Goal: Transaction & Acquisition: Download file/media

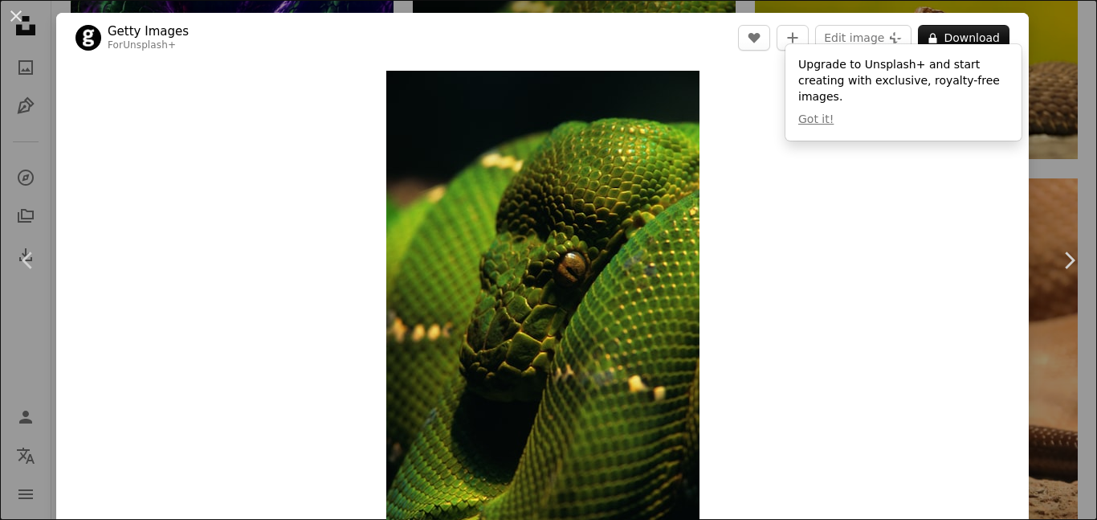
scroll to position [67, 0]
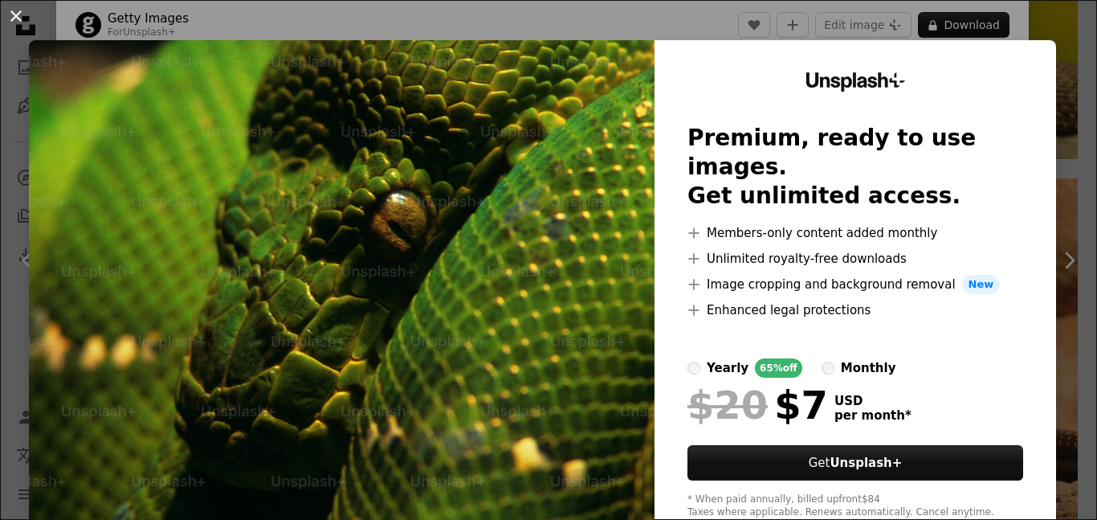
click at [10, 12] on button "An X shape" at bounding box center [15, 15] width 19 height 19
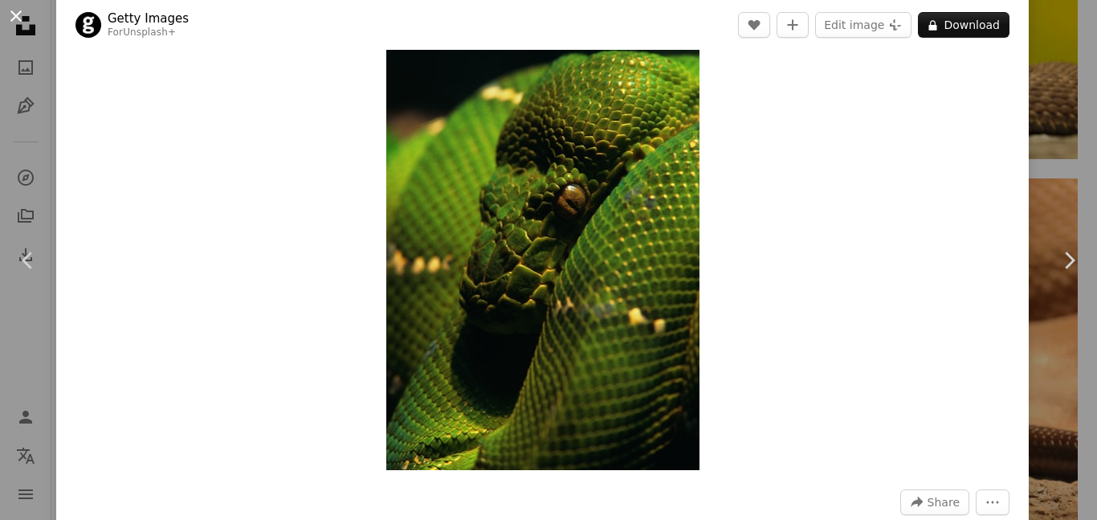
click at [10, 9] on button "An X shape" at bounding box center [15, 15] width 19 height 19
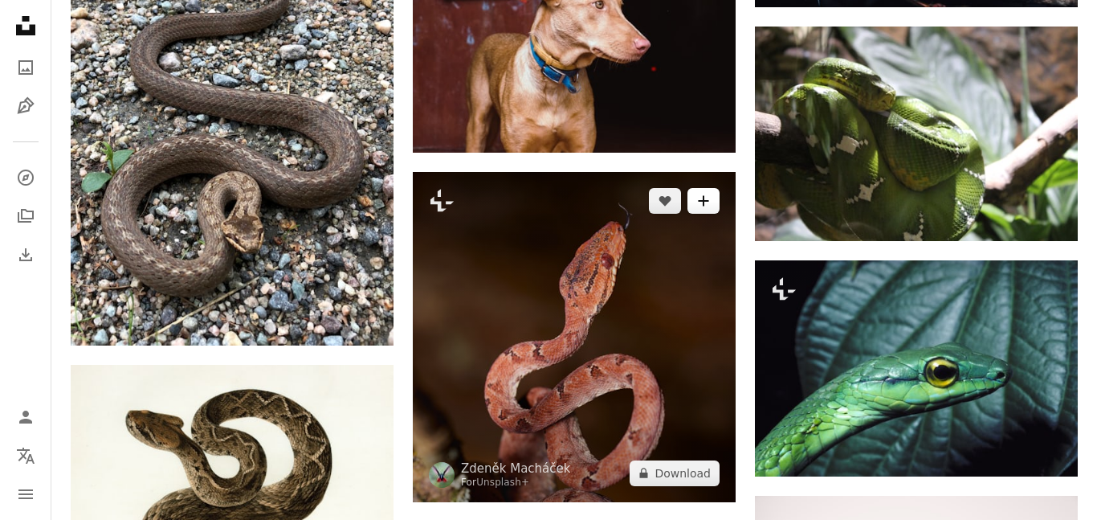
scroll to position [3802, 0]
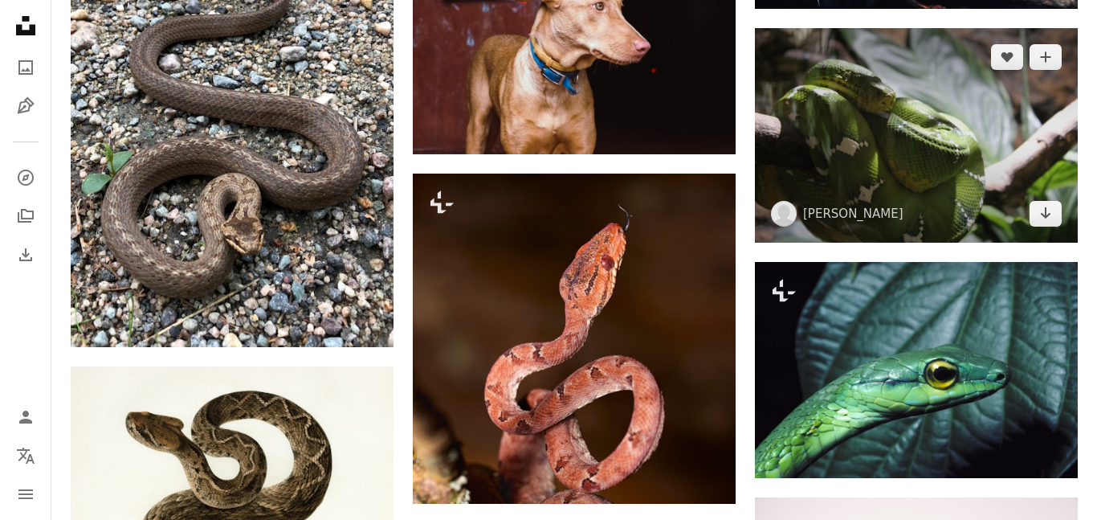
click at [934, 86] on img at bounding box center [916, 135] width 323 height 215
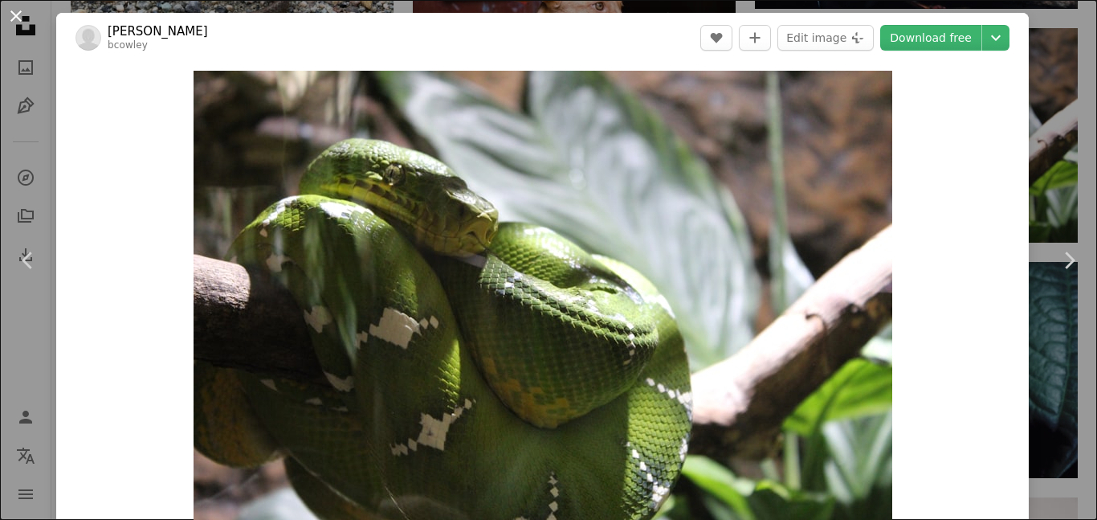
click at [8, 17] on button "An X shape" at bounding box center [15, 15] width 19 height 19
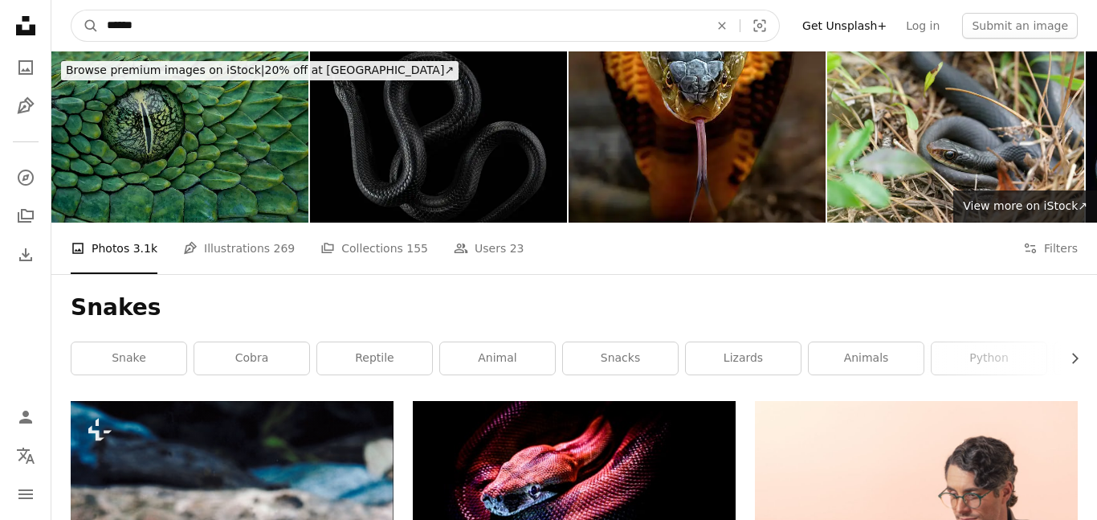
click at [312, 28] on input "******" at bounding box center [402, 25] width 606 height 31
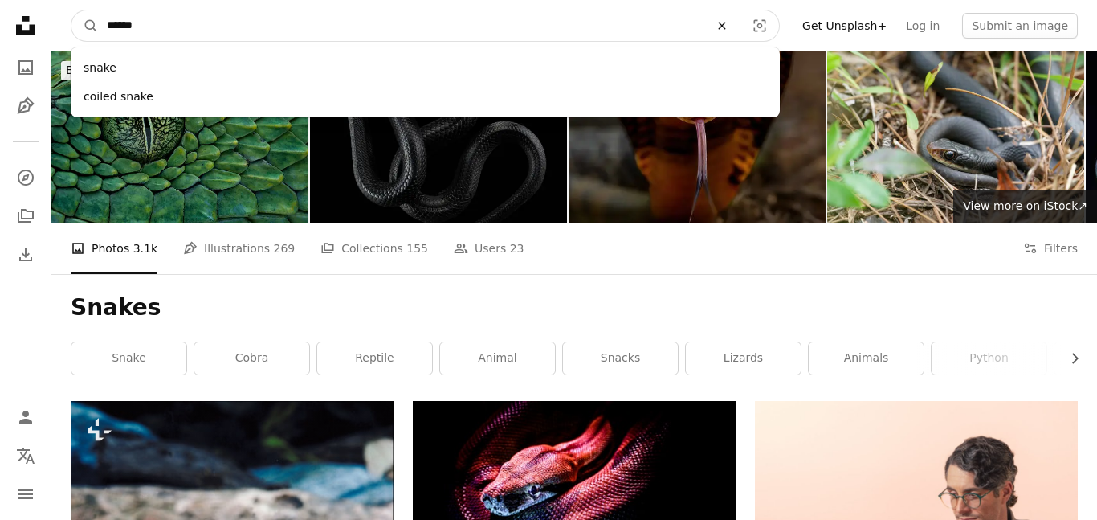
click at [725, 23] on icon "Find visuals sitewide" at bounding box center [721, 25] width 7 height 7
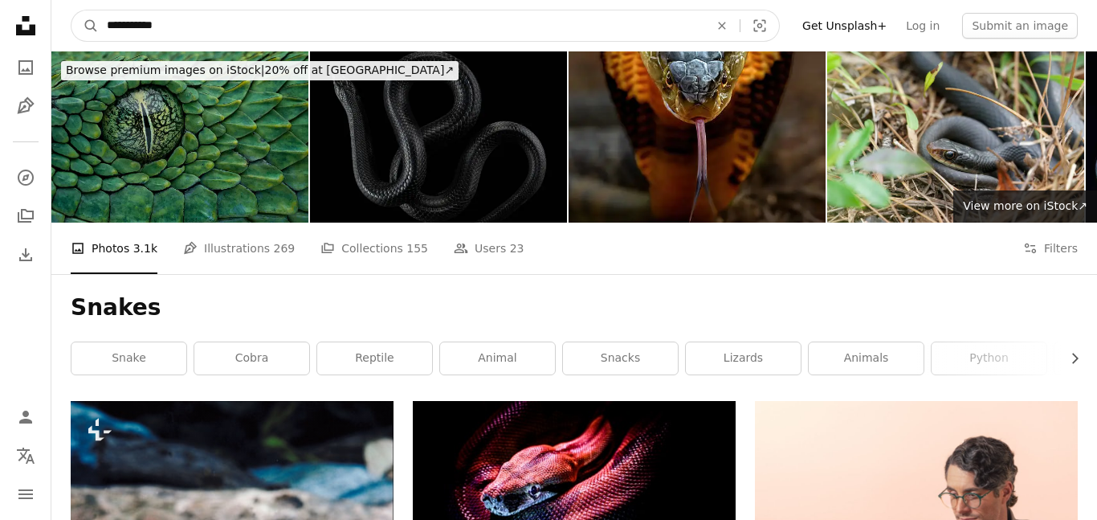
type input "**********"
click at [71, 10] on button "A magnifying glass" at bounding box center [84, 25] width 27 height 31
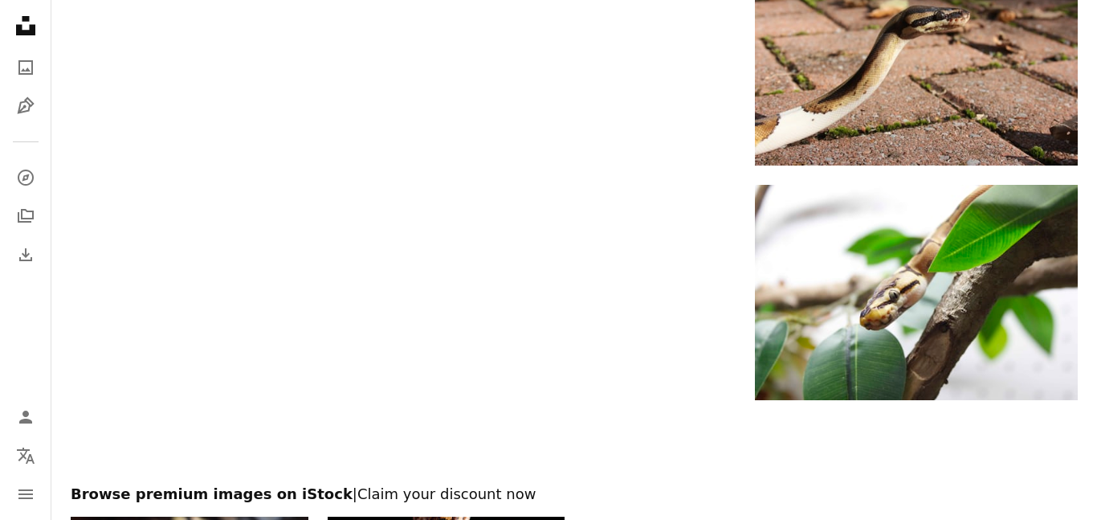
scroll to position [2337, 0]
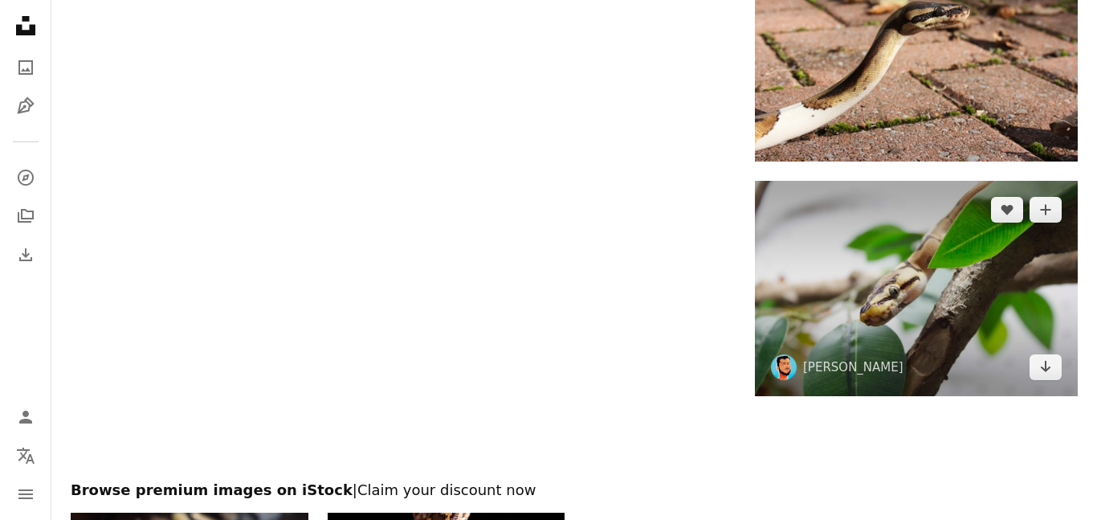
click at [892, 276] on img at bounding box center [916, 288] width 323 height 215
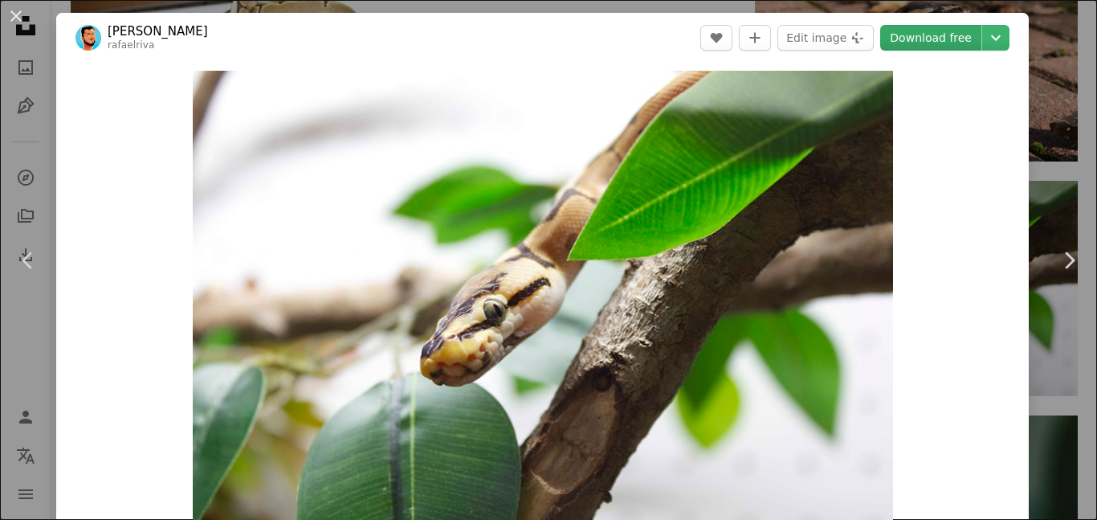
click at [953, 36] on link "Download free" at bounding box center [930, 38] width 101 height 26
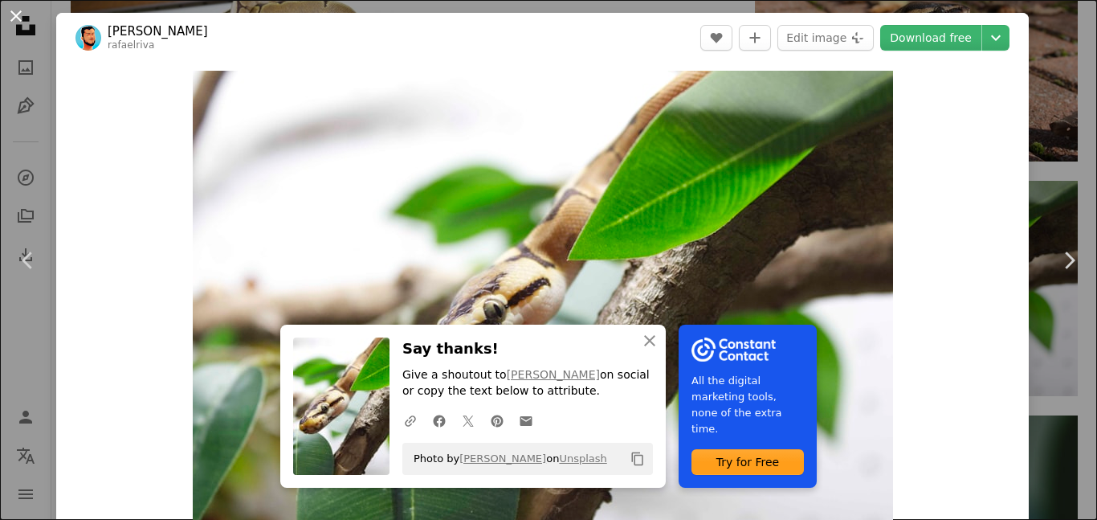
click at [18, 14] on button "An X shape" at bounding box center [15, 15] width 19 height 19
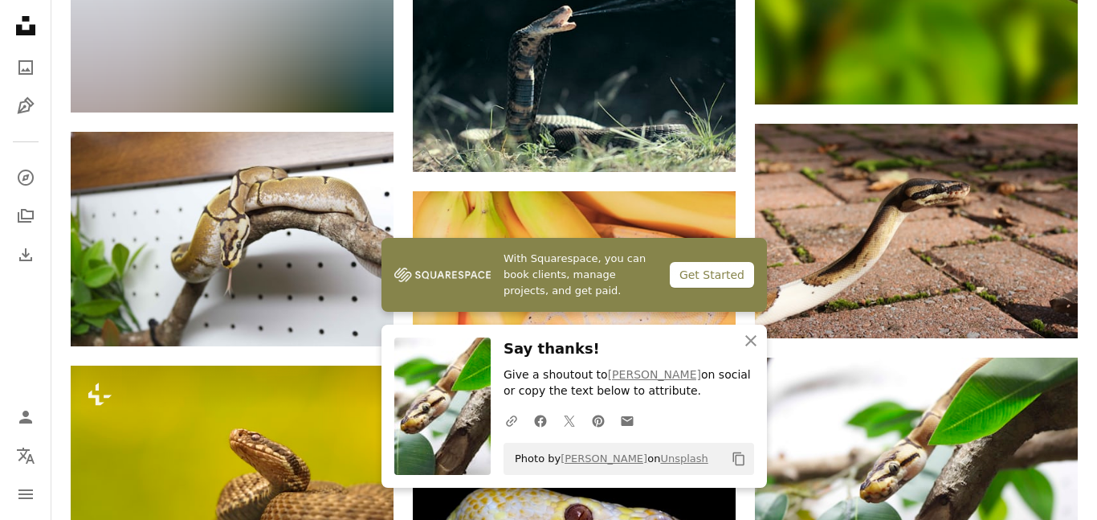
scroll to position [2163, 0]
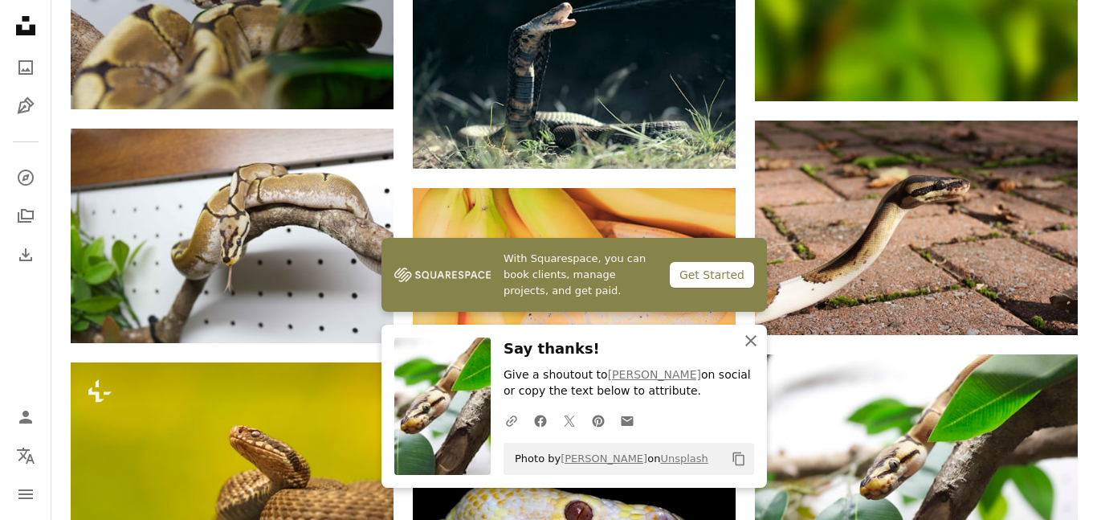
click at [749, 338] on icon "button" at bounding box center [750, 340] width 11 height 11
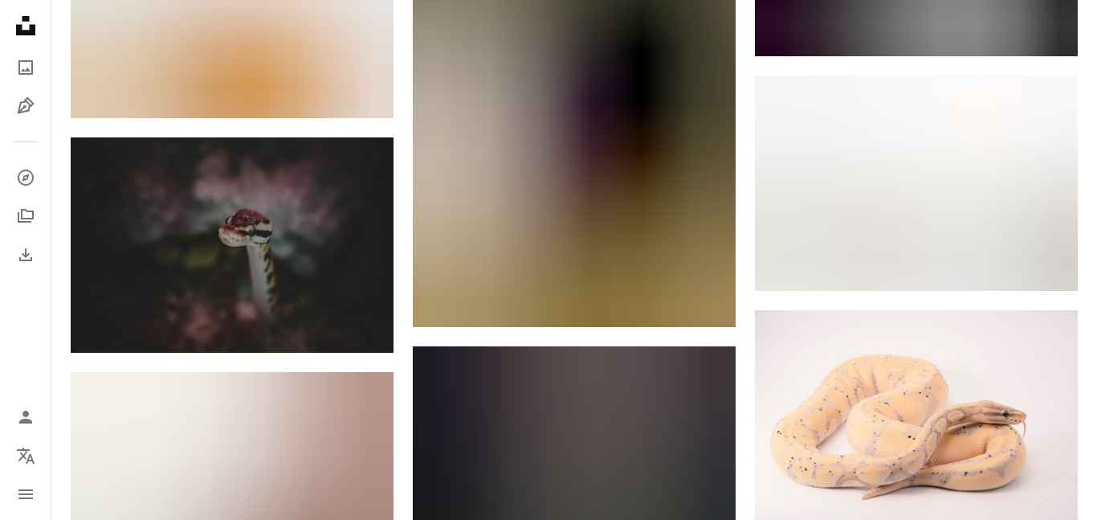
scroll to position [1149, 0]
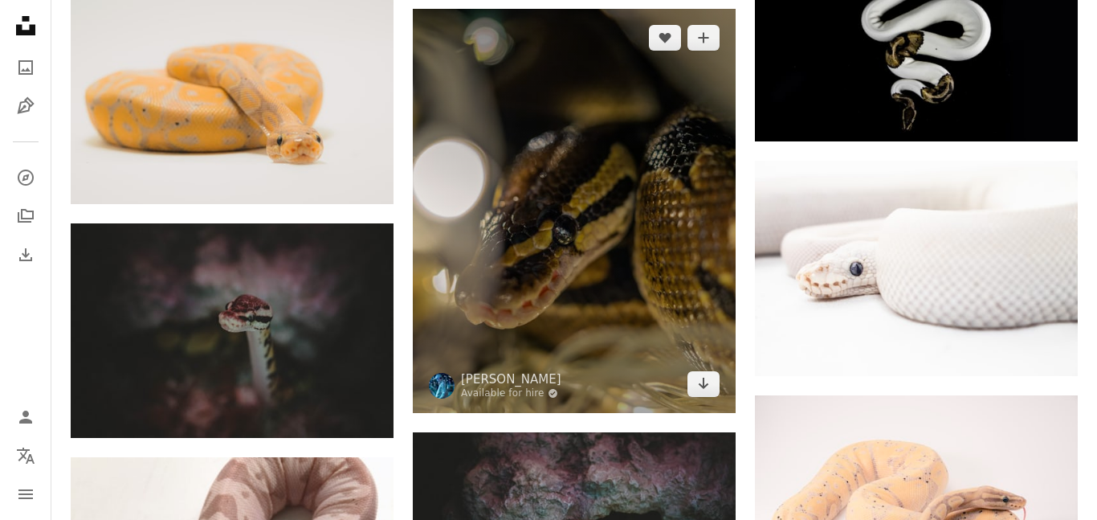
click at [586, 302] on img at bounding box center [574, 211] width 323 height 404
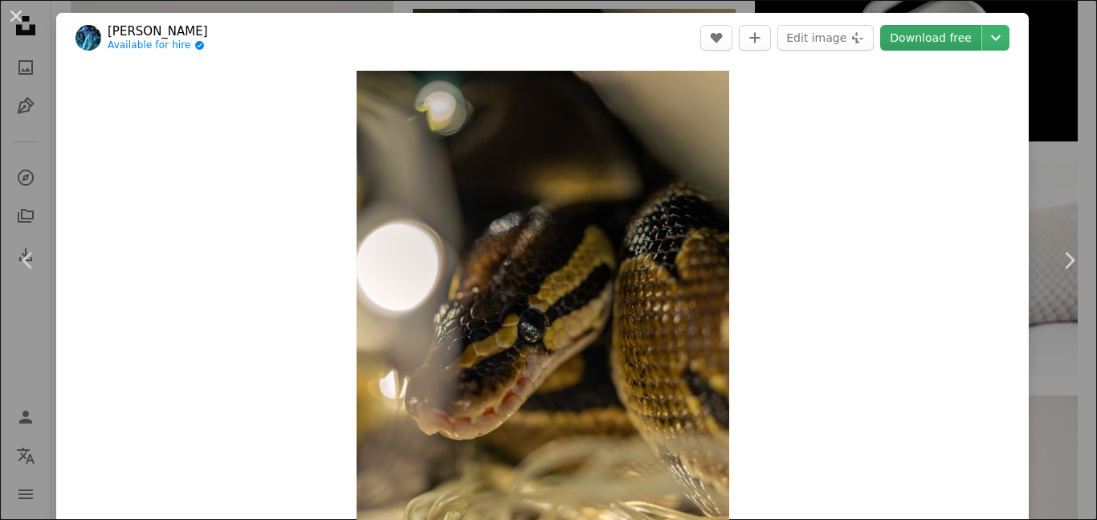
click at [961, 35] on link "Download free" at bounding box center [930, 38] width 101 height 26
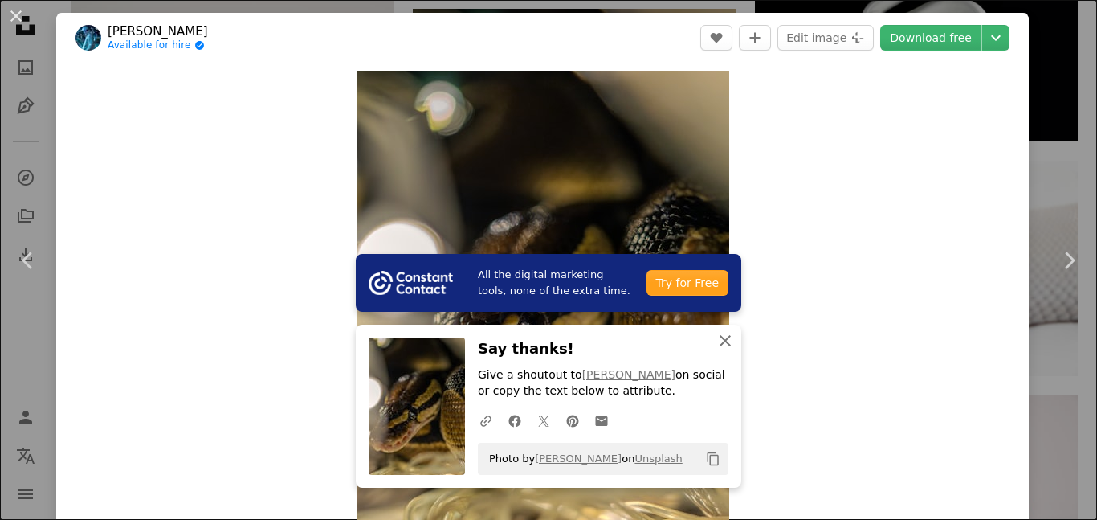
click at [732, 341] on icon "An X shape" at bounding box center [725, 340] width 19 height 19
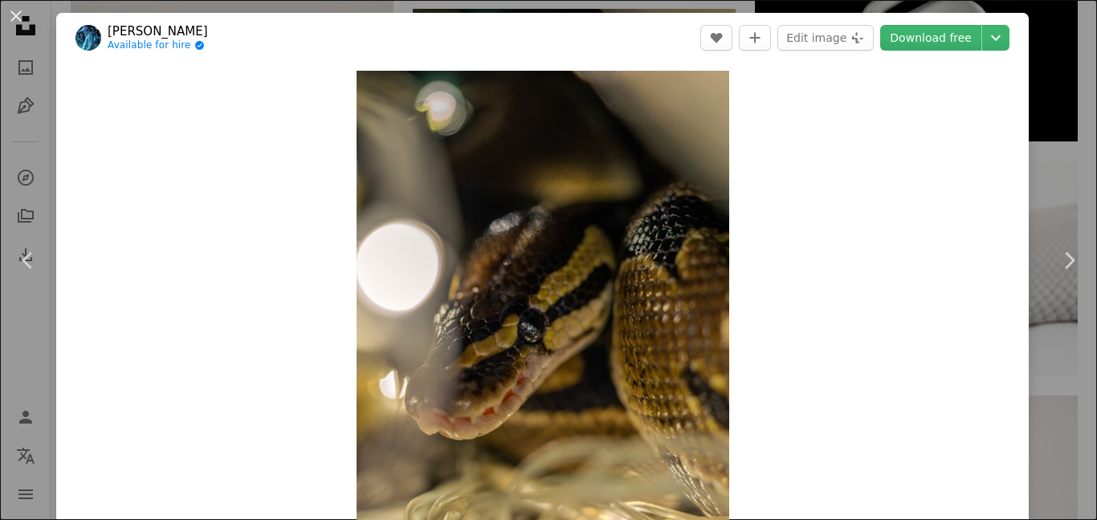
click at [1080, 29] on div "An X shape Chevron left Chevron right [PERSON_NAME] Available for hire A checkm…" at bounding box center [548, 260] width 1097 height 520
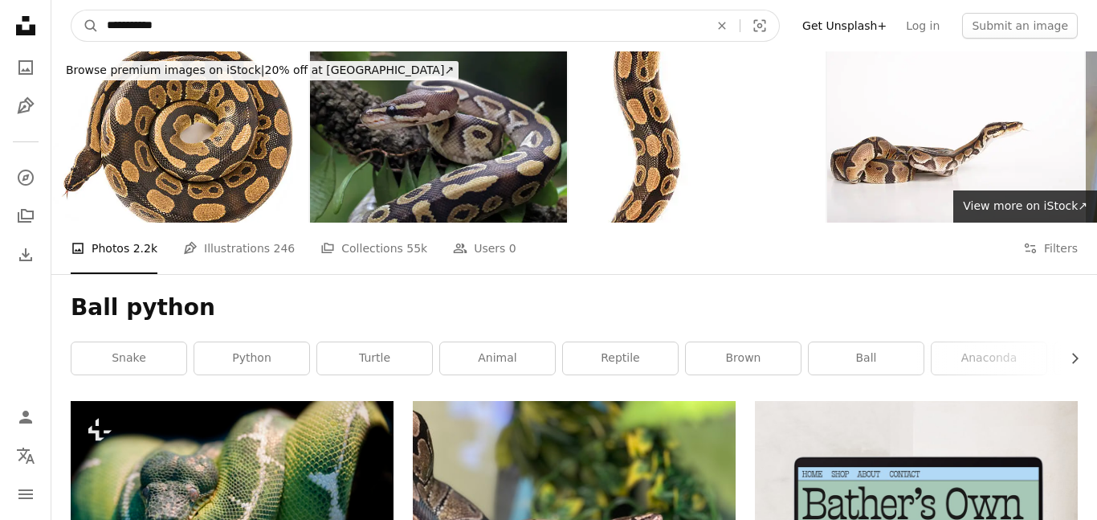
click at [389, 29] on input "**********" at bounding box center [402, 25] width 606 height 31
type input "*"
type input "**********"
click at [71, 10] on button "A magnifying glass" at bounding box center [84, 25] width 27 height 31
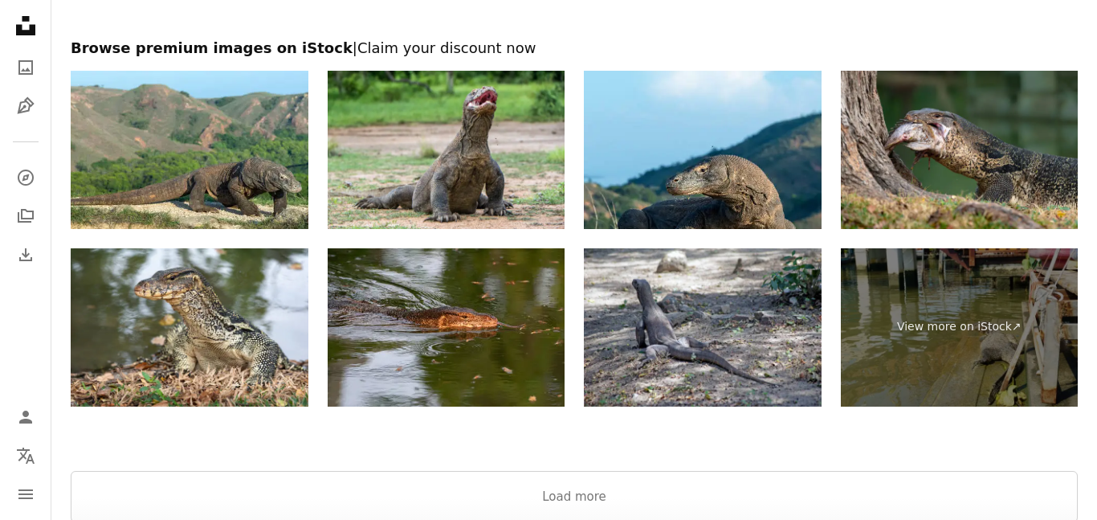
scroll to position [3465, 0]
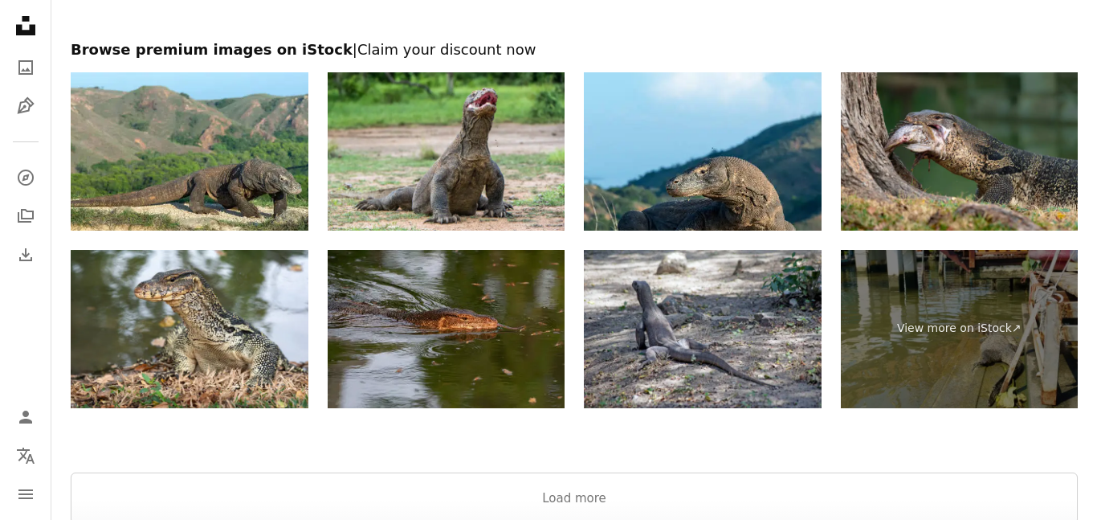
click at [481, 354] on img at bounding box center [447, 329] width 238 height 158
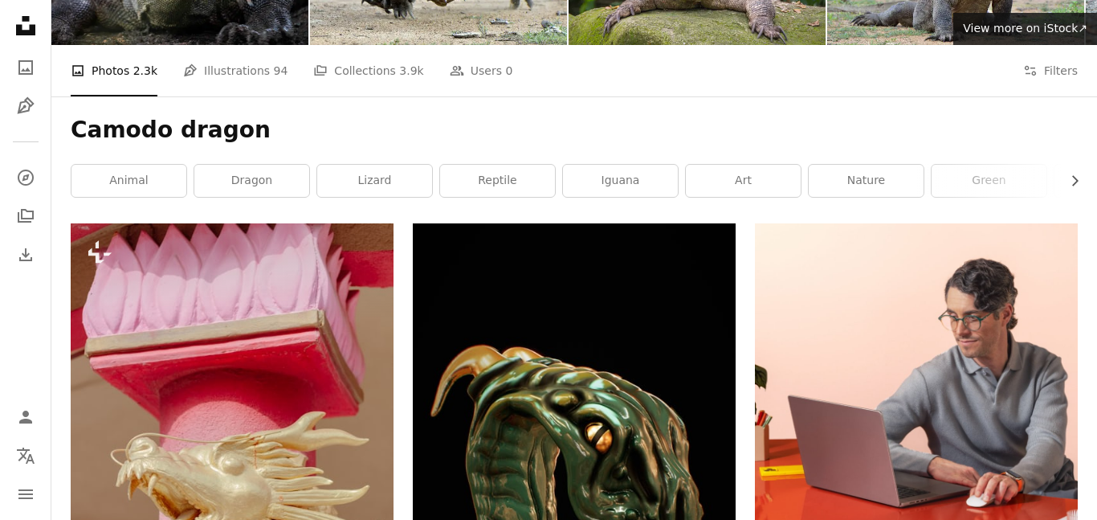
scroll to position [0, 0]
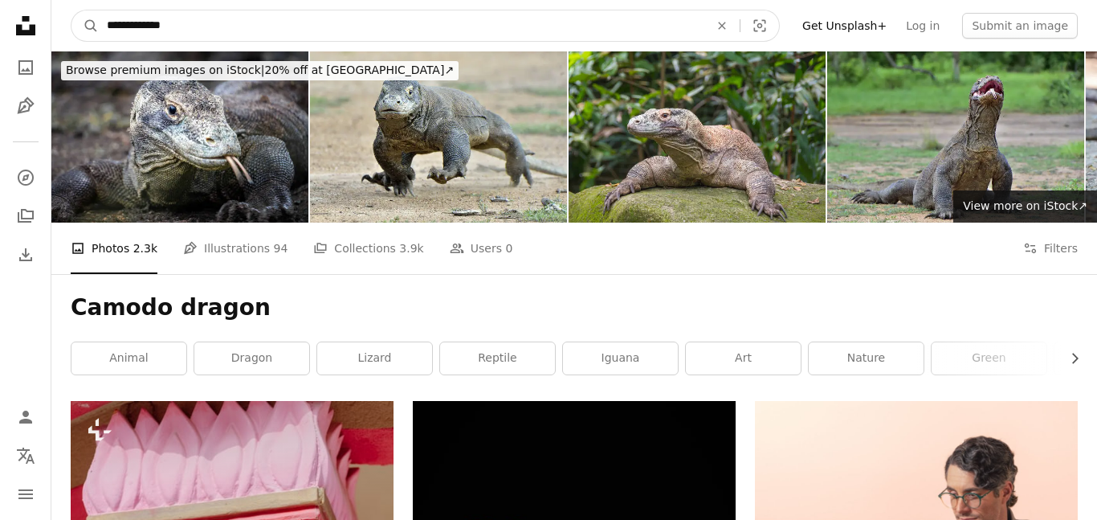
click at [211, 25] on input "**********" at bounding box center [402, 25] width 606 height 31
type input "*"
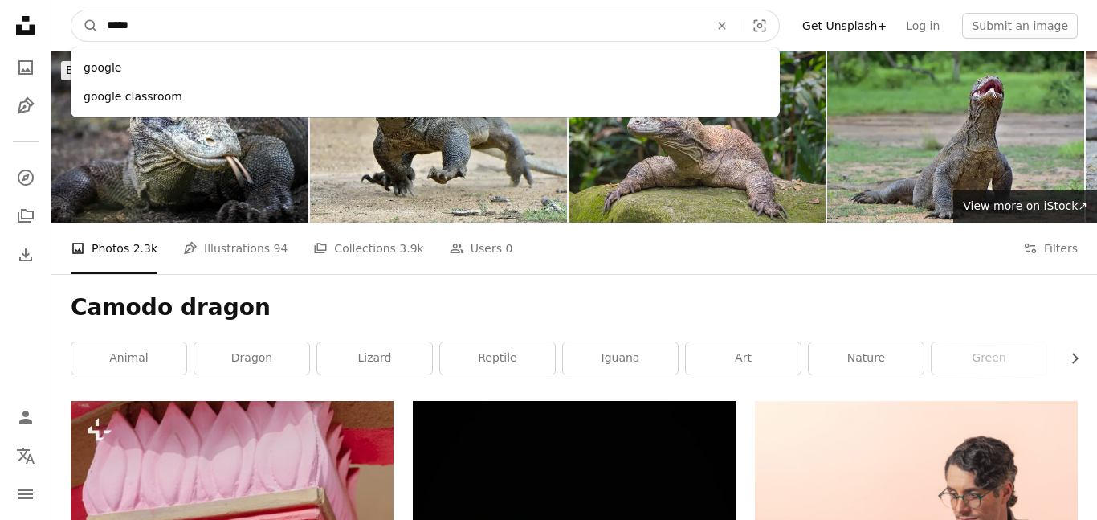
type input "*****"
click at [71, 10] on button "A magnifying glass" at bounding box center [84, 25] width 27 height 31
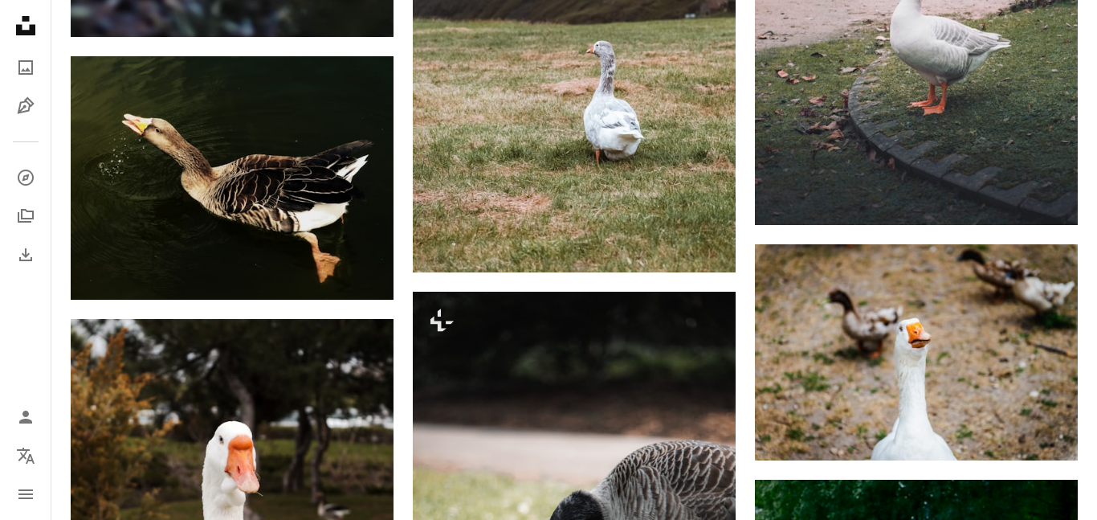
scroll to position [1785, 0]
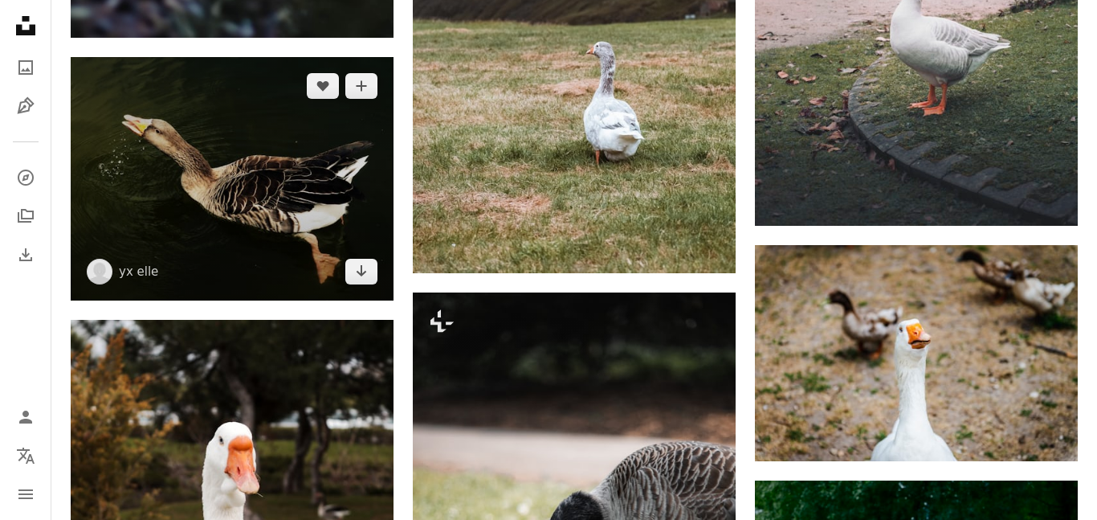
click at [279, 157] on img at bounding box center [232, 178] width 323 height 243
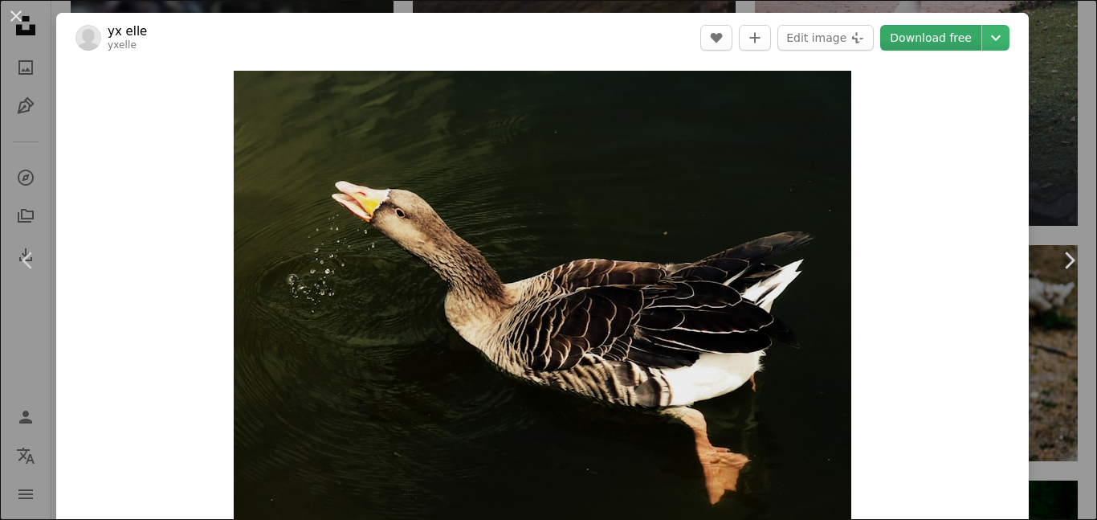
click at [938, 40] on link "Download free" at bounding box center [930, 38] width 101 height 26
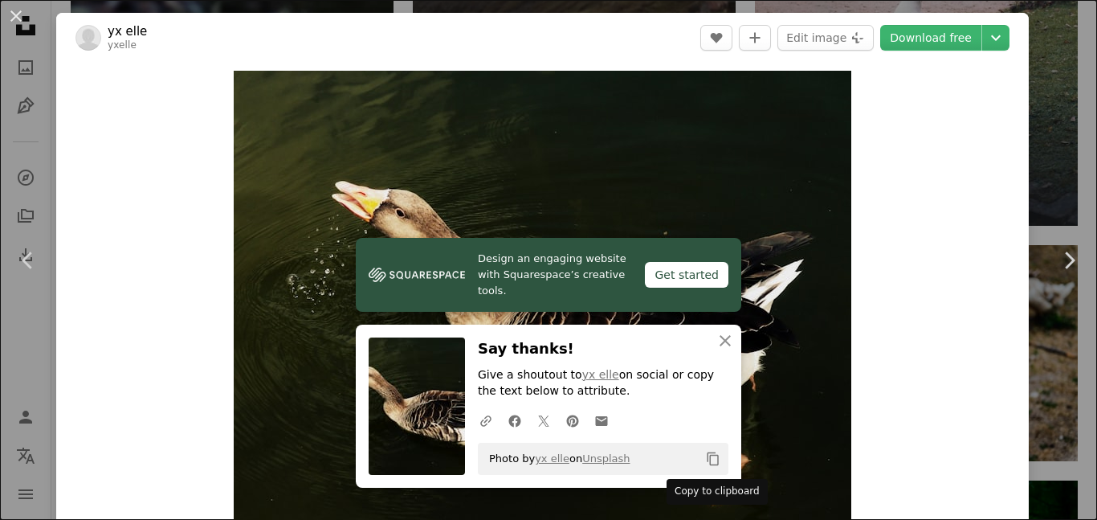
click at [711, 458] on icon "Copy content" at bounding box center [713, 458] width 14 height 14
click at [725, 341] on icon "An X shape" at bounding box center [725, 340] width 19 height 19
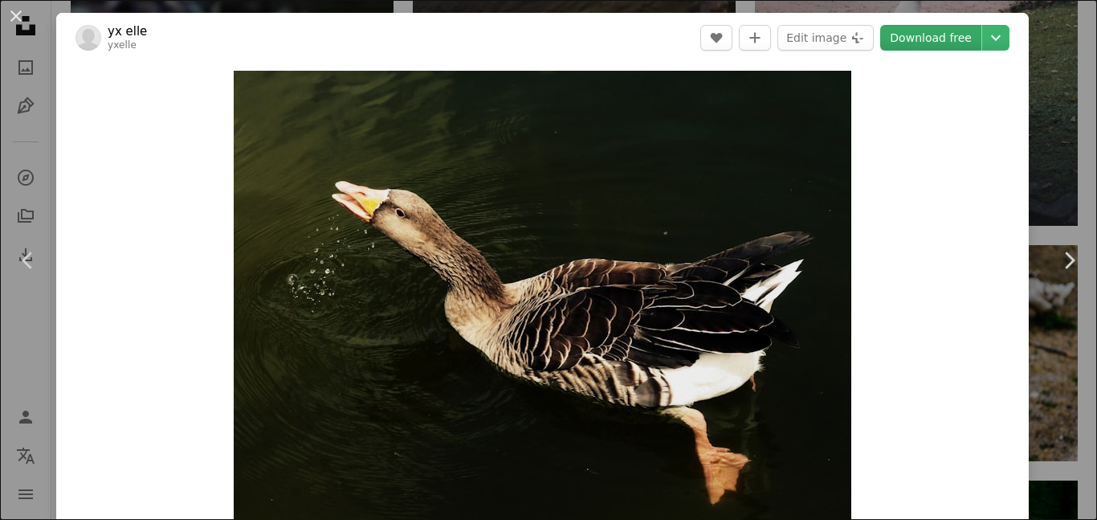
click at [956, 39] on link "Download free" at bounding box center [930, 38] width 101 height 26
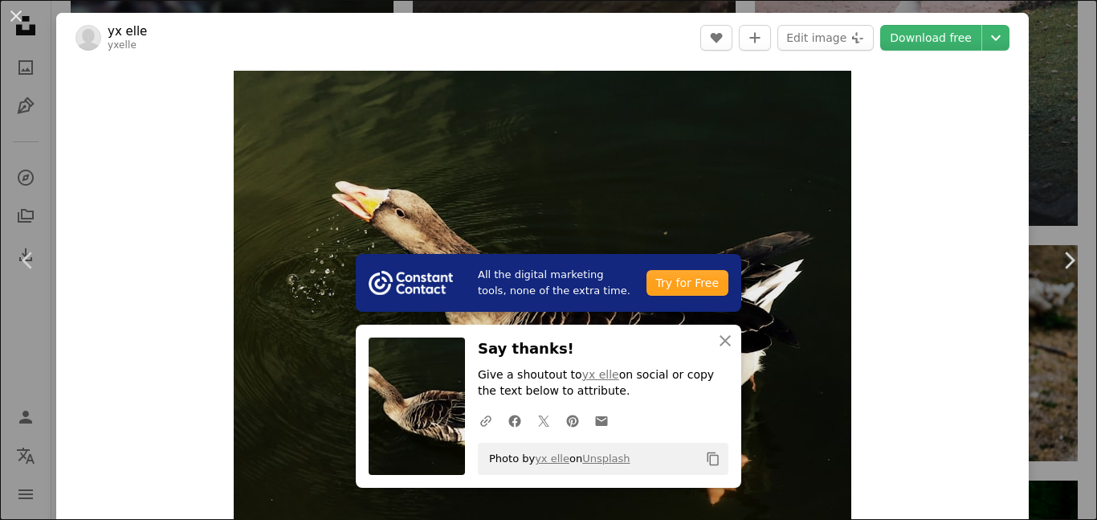
click at [1056, 80] on div "An X shape Chevron left Chevron right All the digital marketing tools, none of …" at bounding box center [548, 260] width 1097 height 520
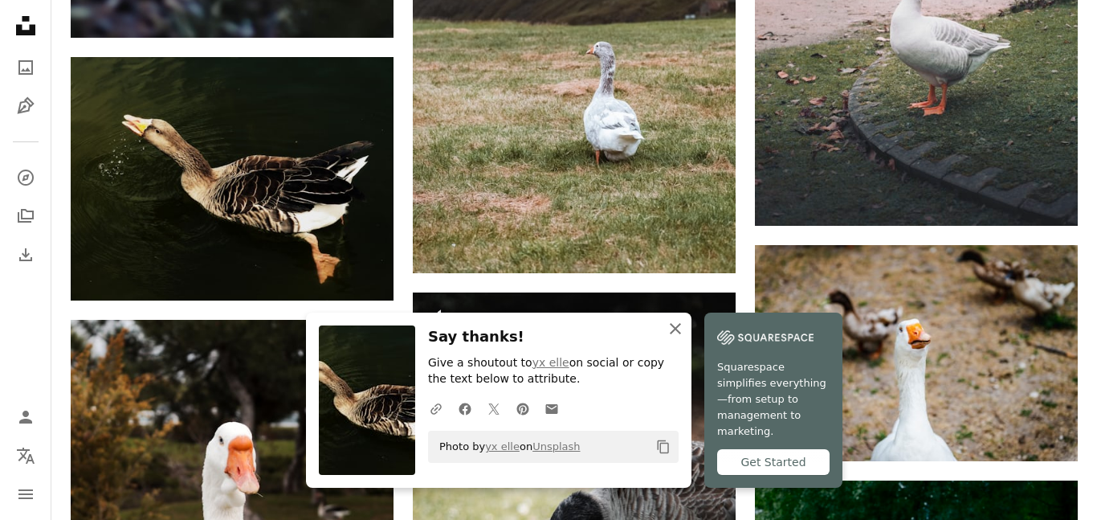
click at [676, 334] on icon "button" at bounding box center [675, 328] width 11 height 11
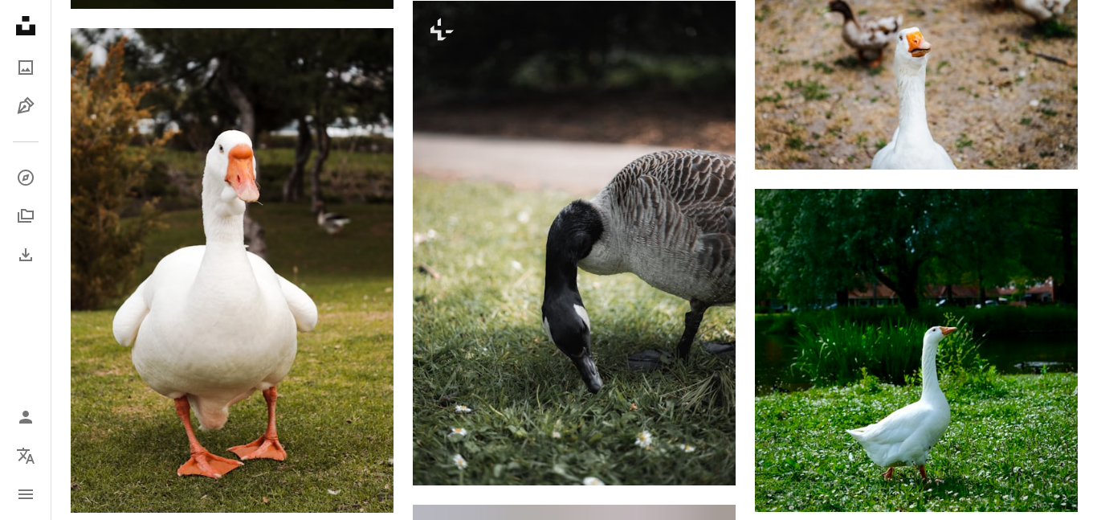
scroll to position [2078, 0]
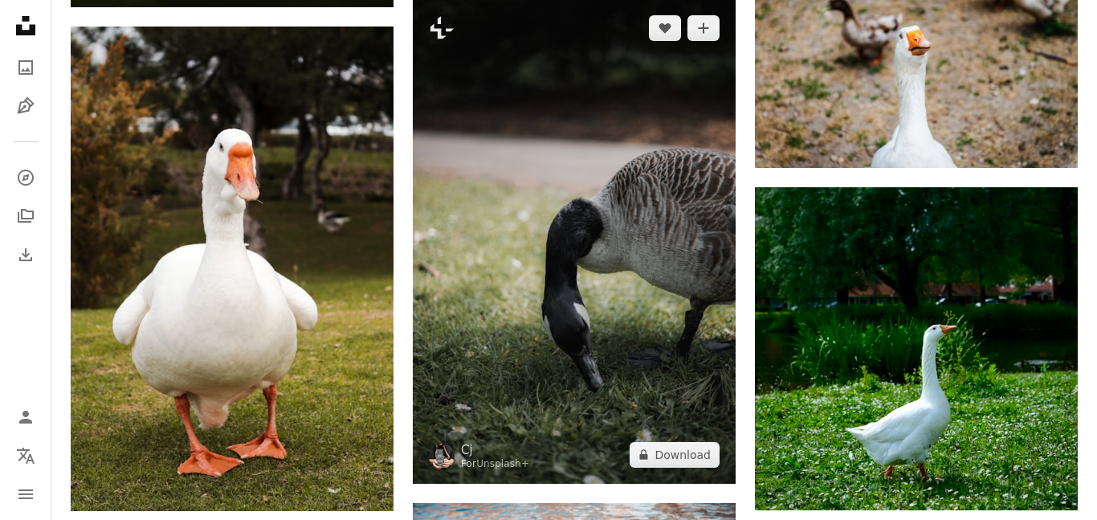
click at [609, 308] on img at bounding box center [574, 241] width 323 height 484
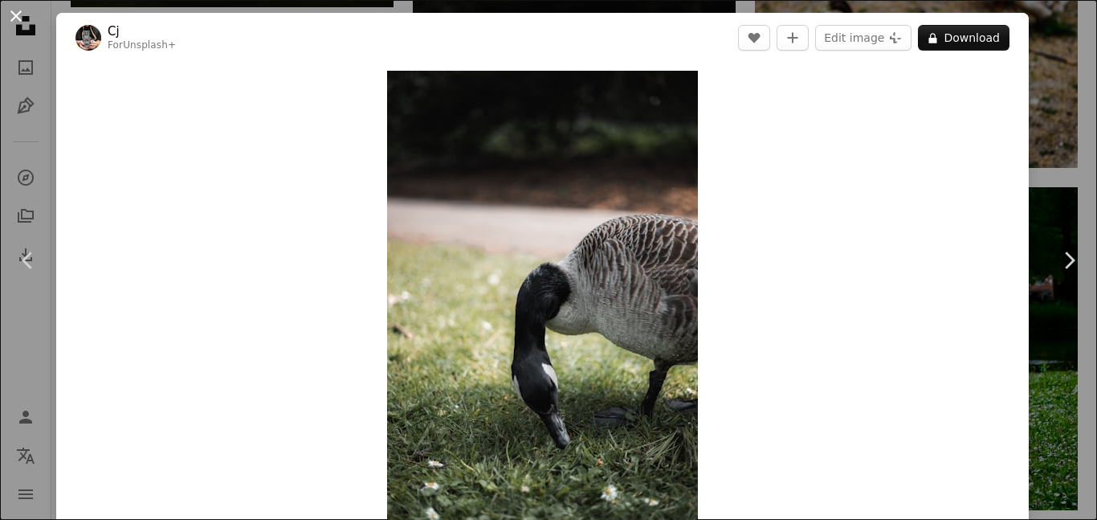
click at [13, 17] on button "An X shape" at bounding box center [15, 15] width 19 height 19
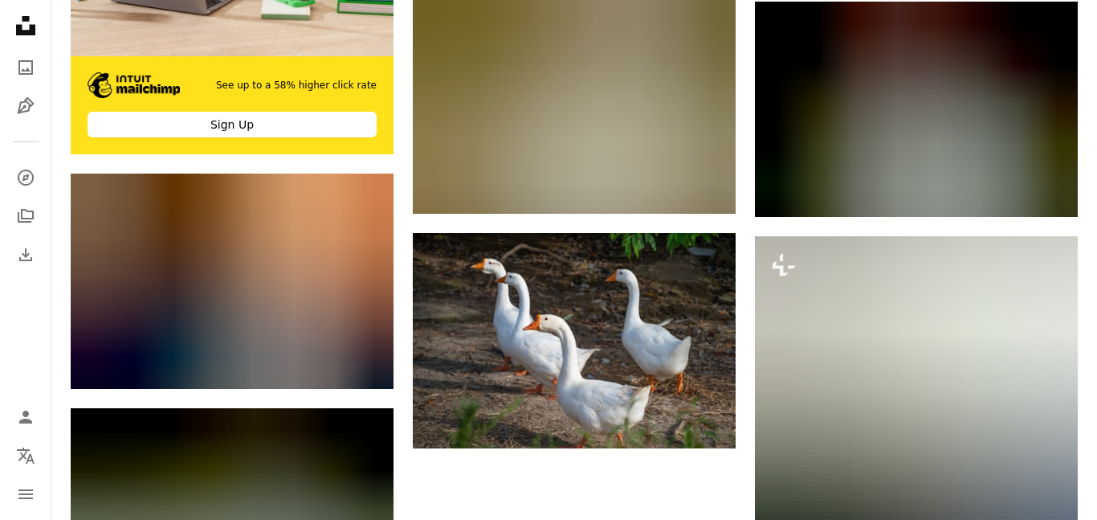
scroll to position [4507, 0]
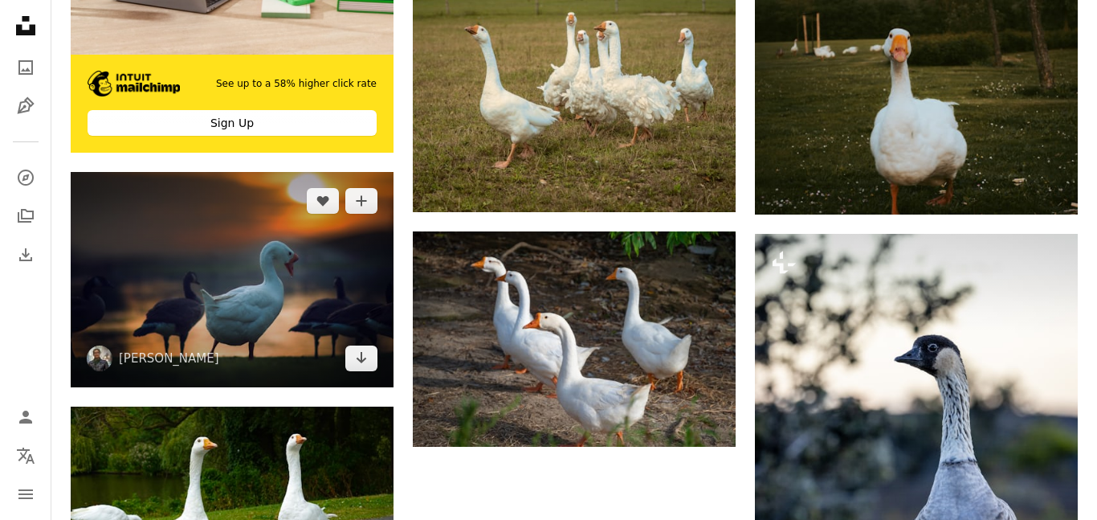
click at [261, 284] on img at bounding box center [232, 279] width 323 height 215
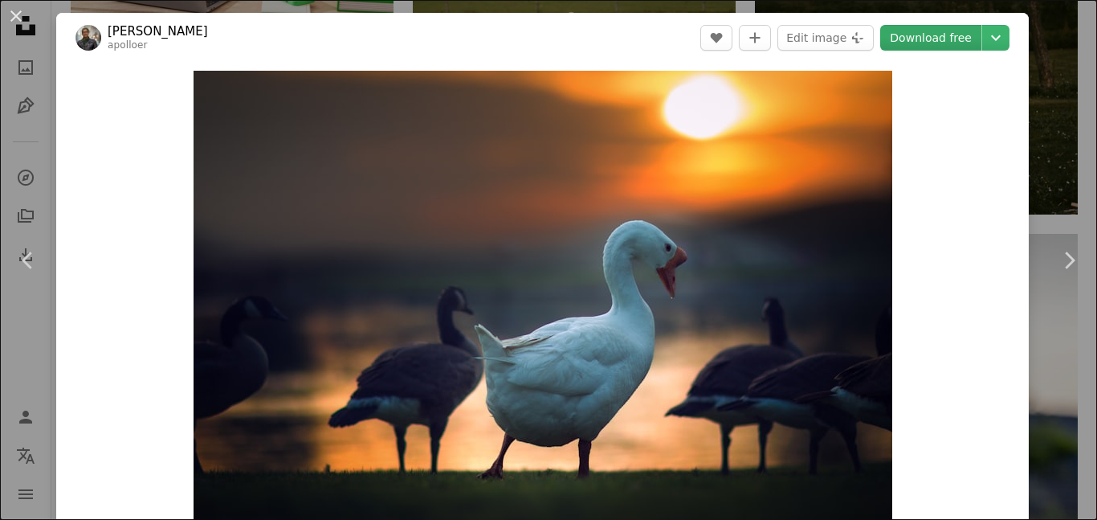
click at [966, 37] on link "Download free" at bounding box center [930, 38] width 101 height 26
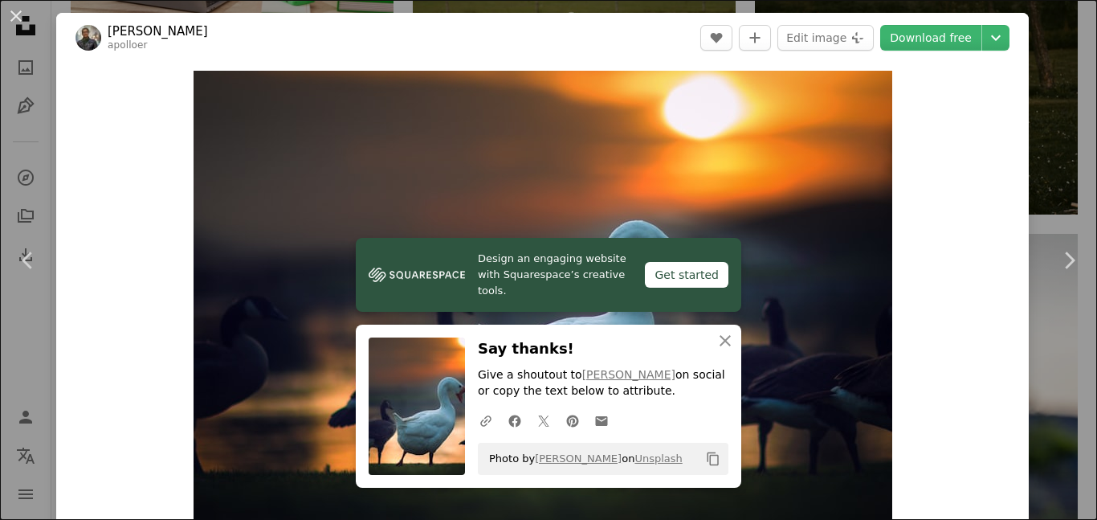
click at [1051, 31] on div "An X shape Chevron left Chevron right Design an engaging website with Squarespa…" at bounding box center [548, 260] width 1097 height 520
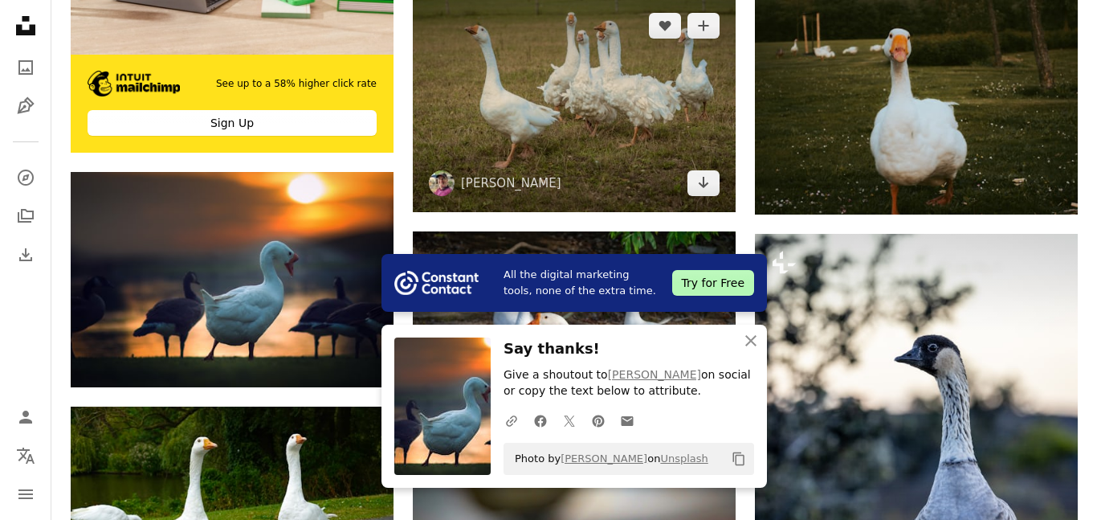
click at [546, 130] on img at bounding box center [574, 104] width 323 height 215
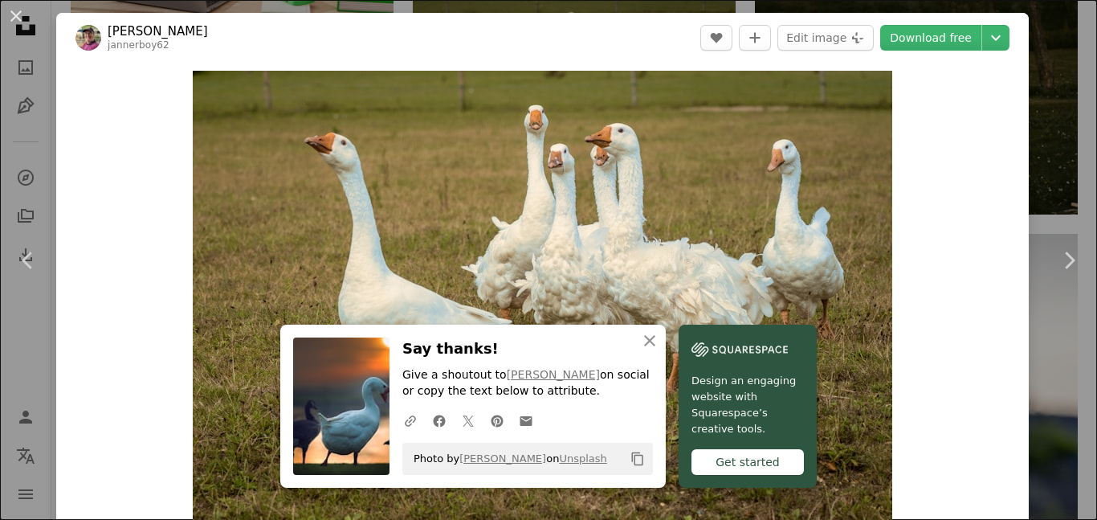
click at [1066, 121] on div "An X shape Chevron left Chevron right An X shape Close Say thanks! Give a shout…" at bounding box center [548, 260] width 1097 height 520
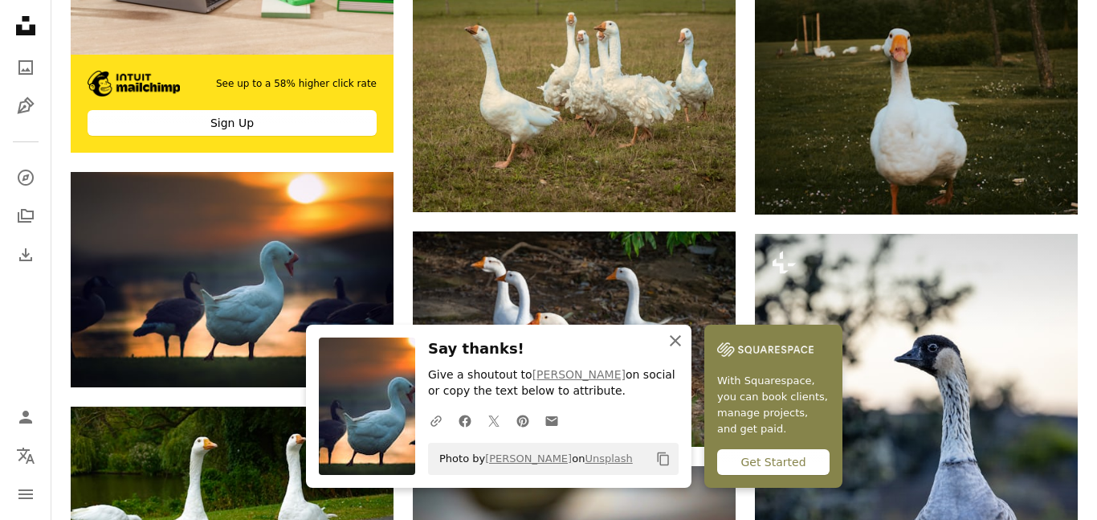
click at [671, 342] on icon "An X shape" at bounding box center [675, 340] width 19 height 19
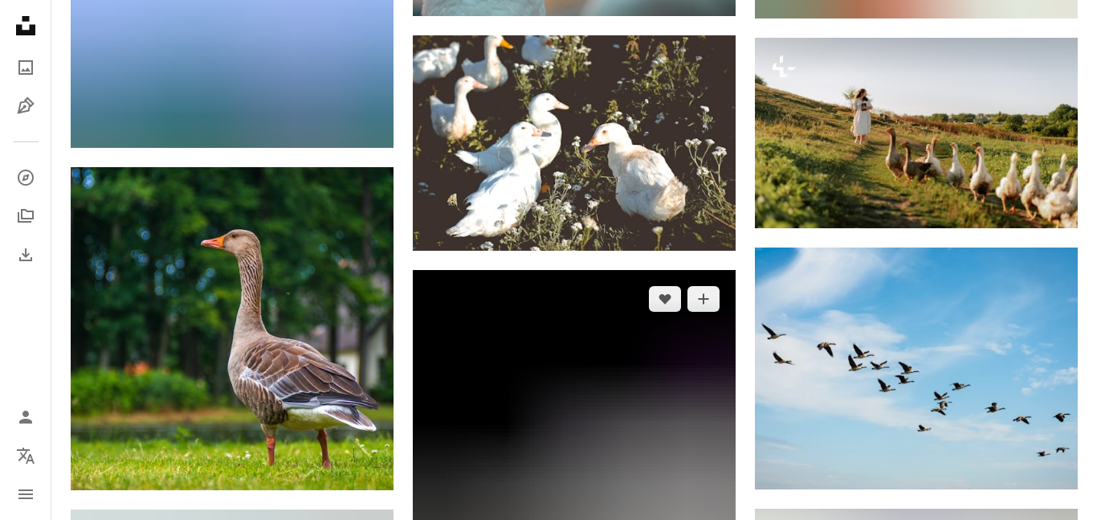
scroll to position [5436, 0]
